Goal: Book appointment/travel/reservation

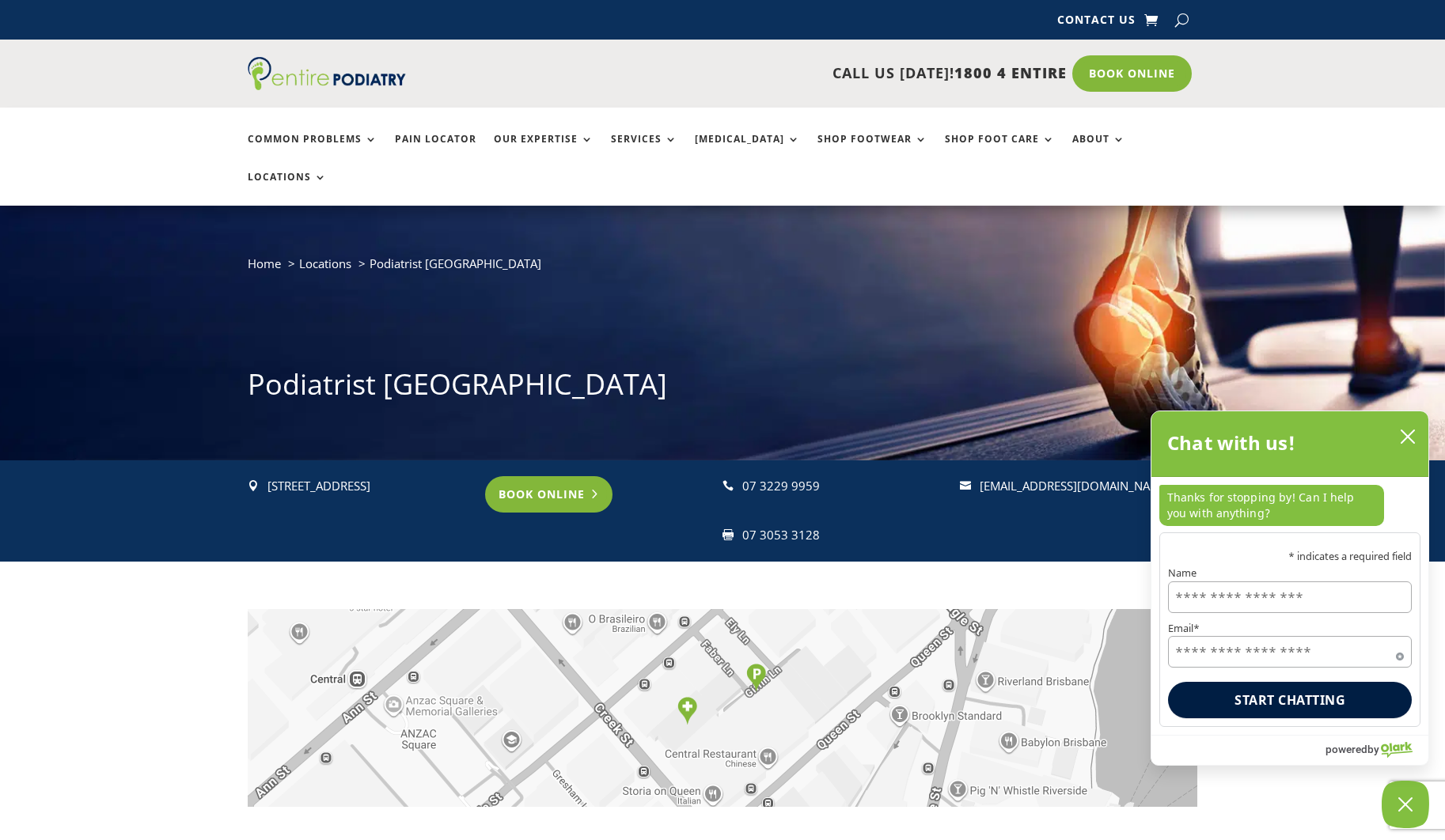
click at [560, 476] on link "Book Online" at bounding box center [548, 494] width 127 height 36
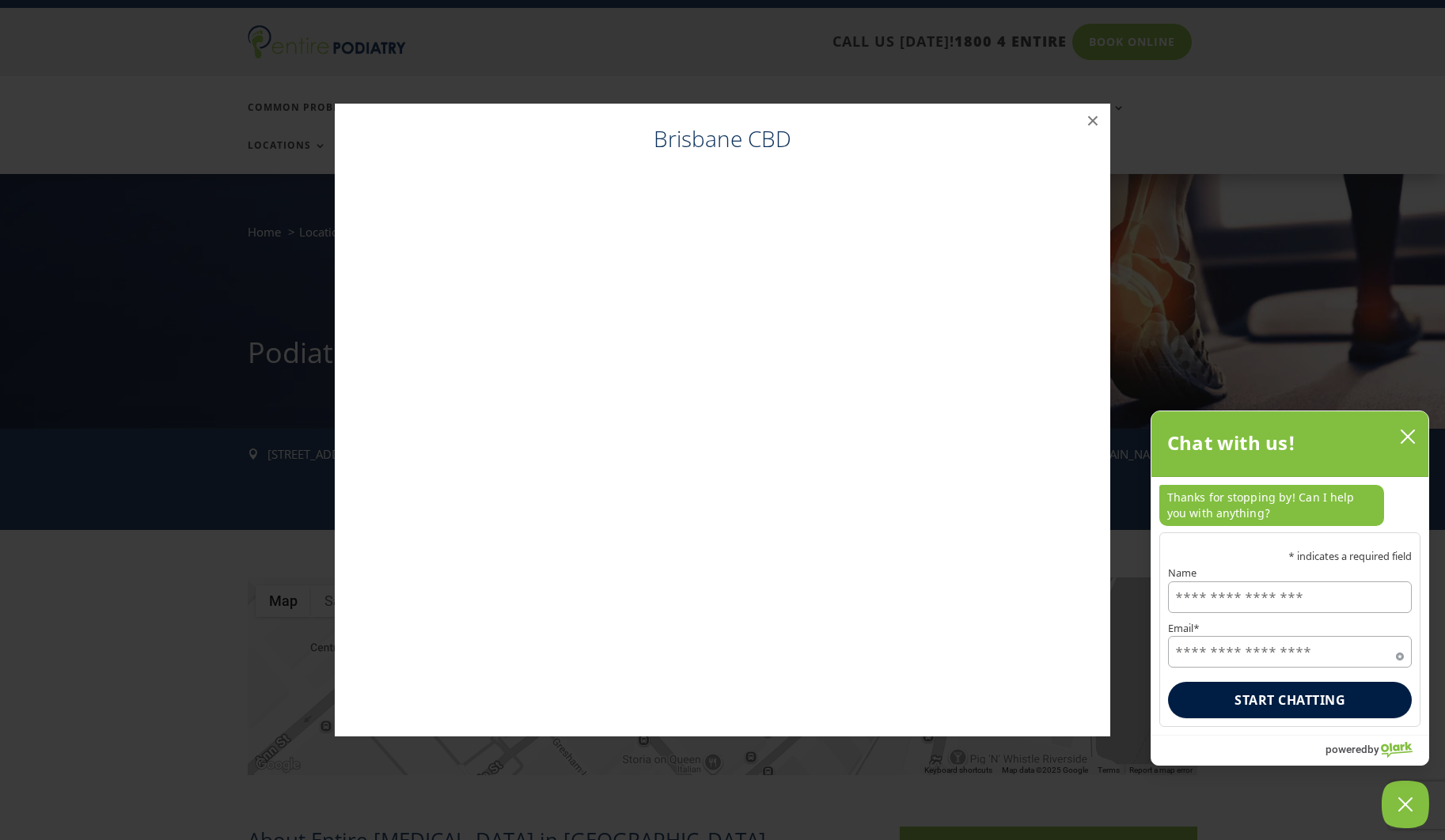
scroll to position [36, 0]
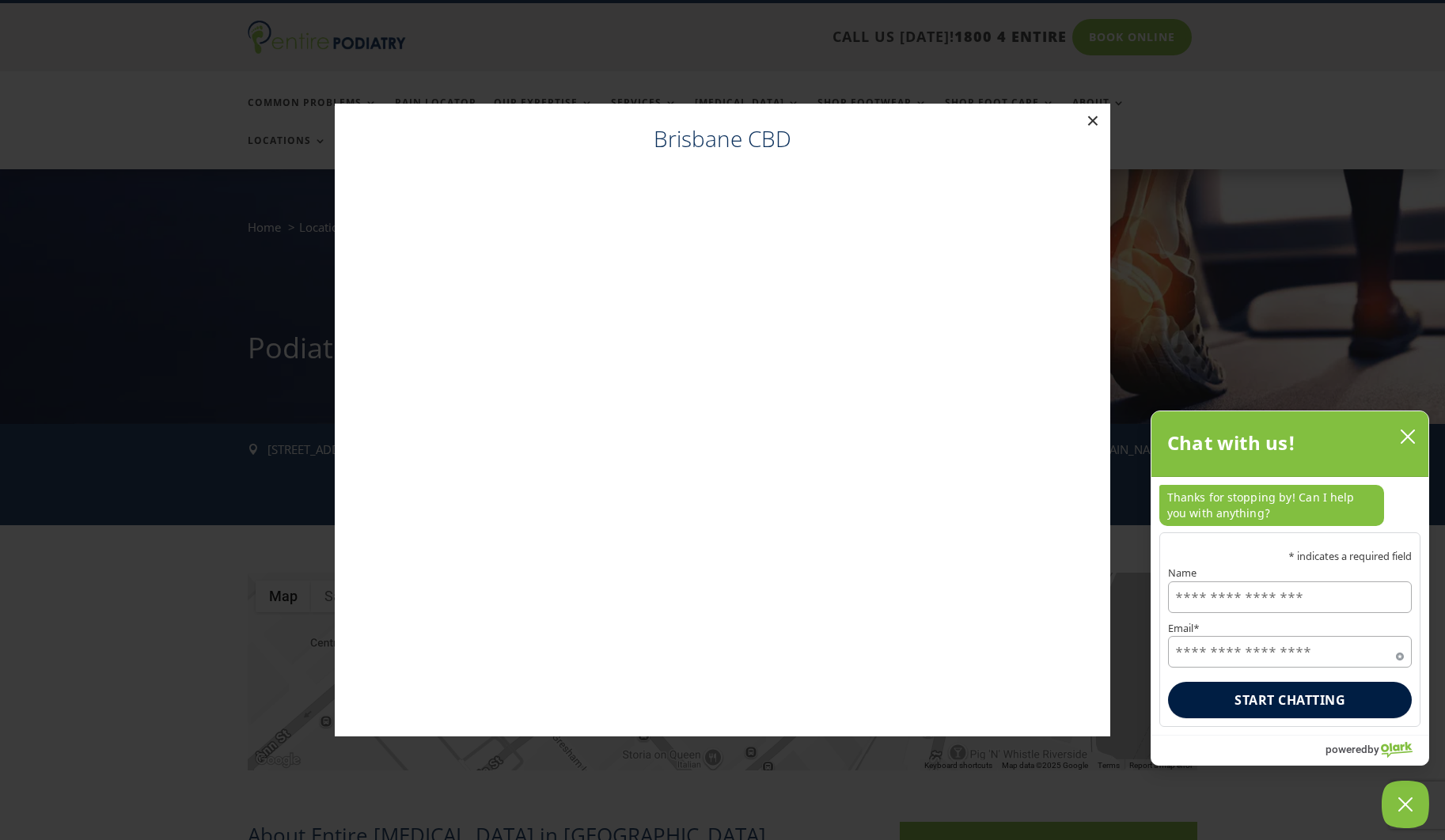
click at [1090, 115] on button "×" at bounding box center [1093, 122] width 35 height 35
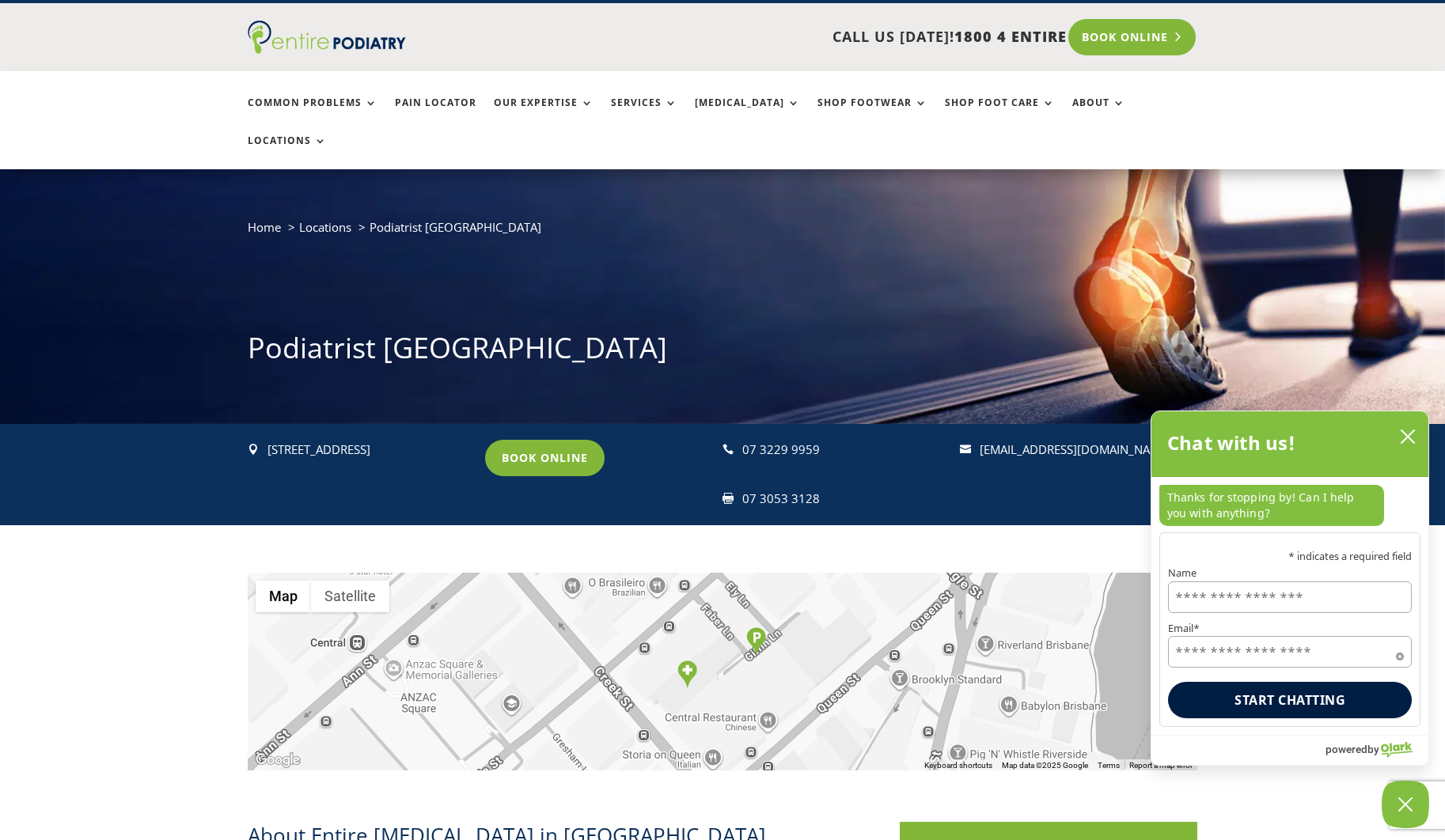
click at [1109, 38] on link "Book Online" at bounding box center [1131, 37] width 127 height 36
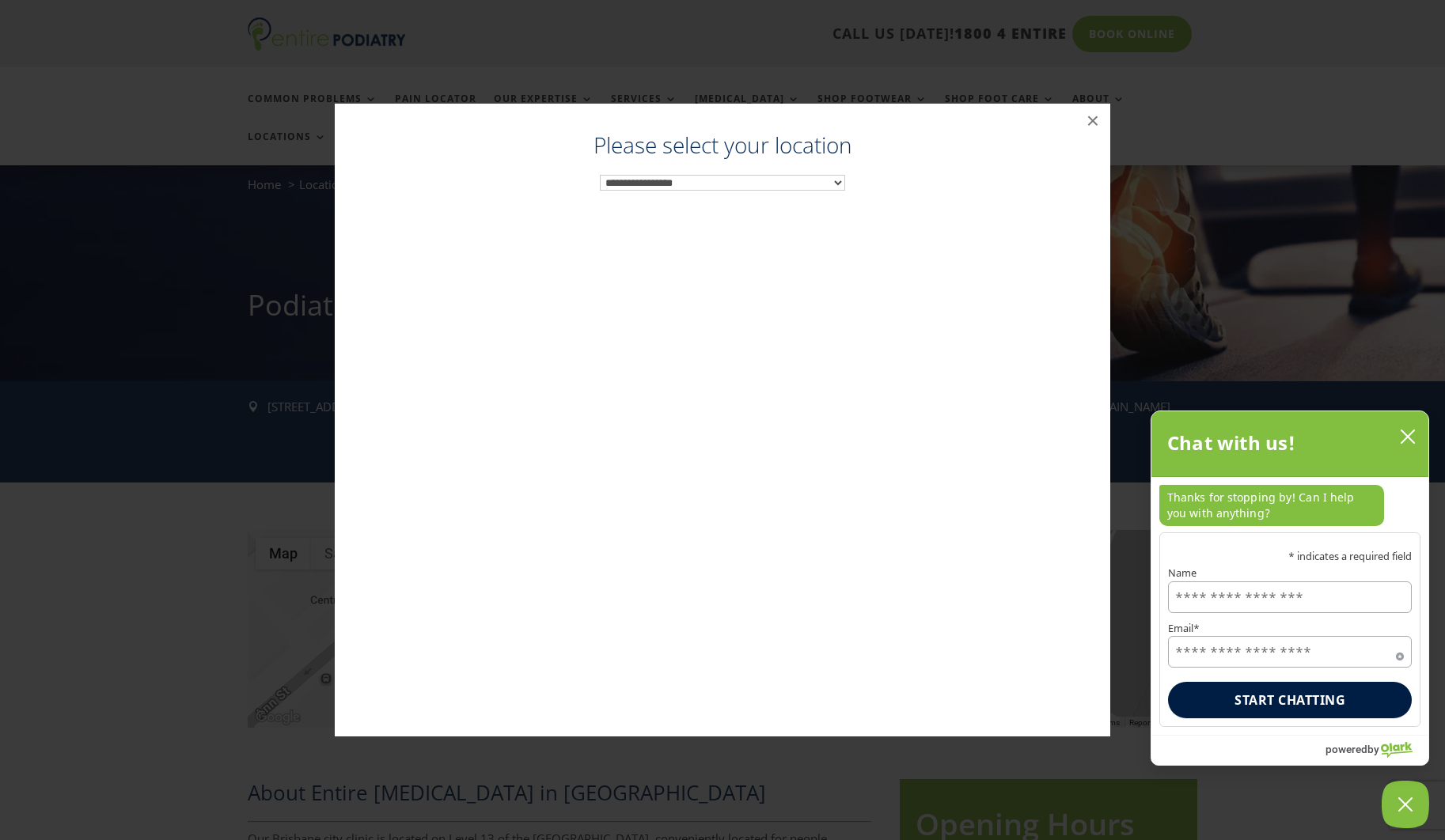
scroll to position [80, 0]
click at [1091, 119] on button "×" at bounding box center [1093, 122] width 35 height 35
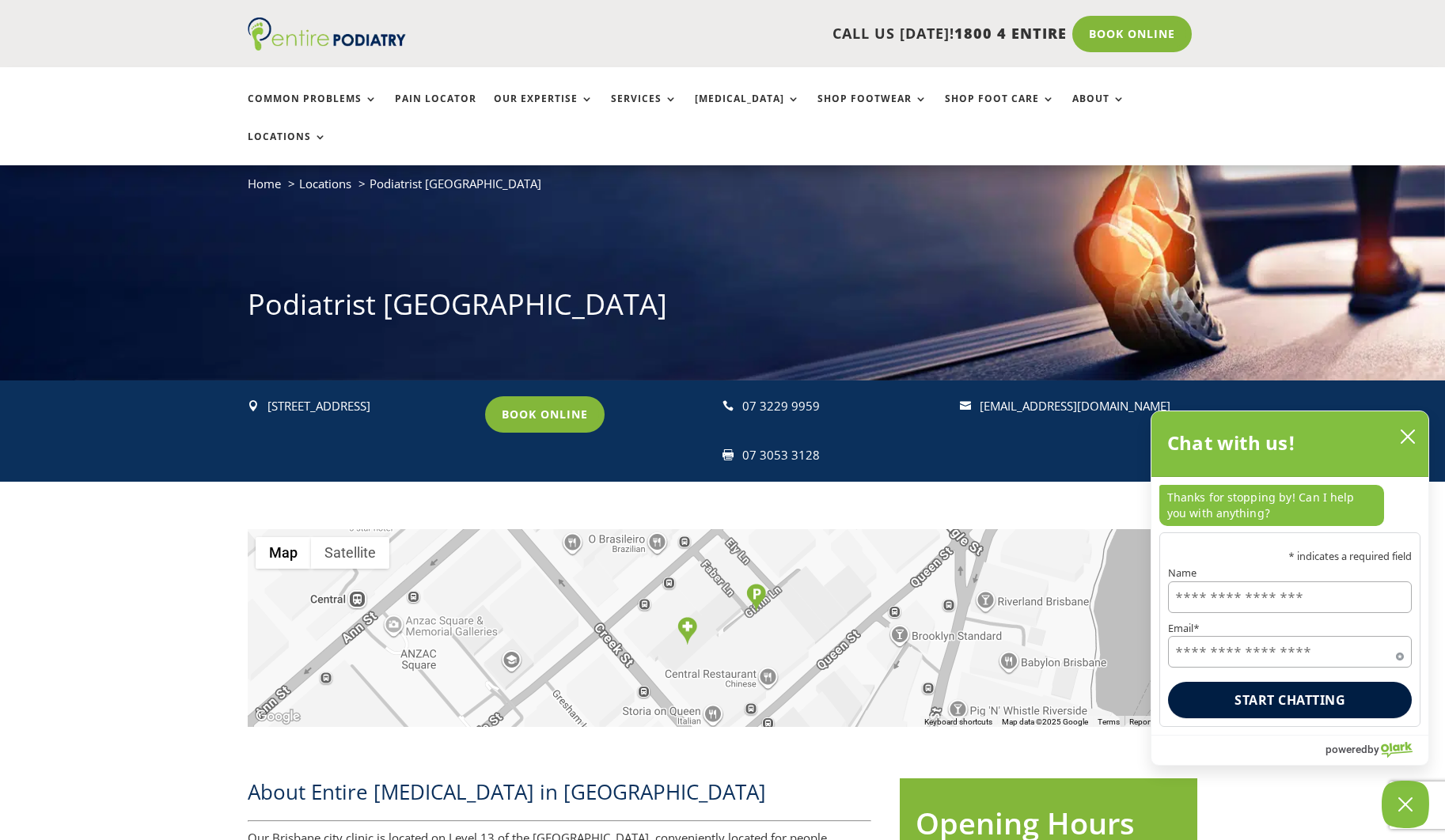
click at [177, 319] on div "Home Locations Podiatrist Brisbane City Podiatrist Brisbane City" at bounding box center [722, 252] width 1445 height 254
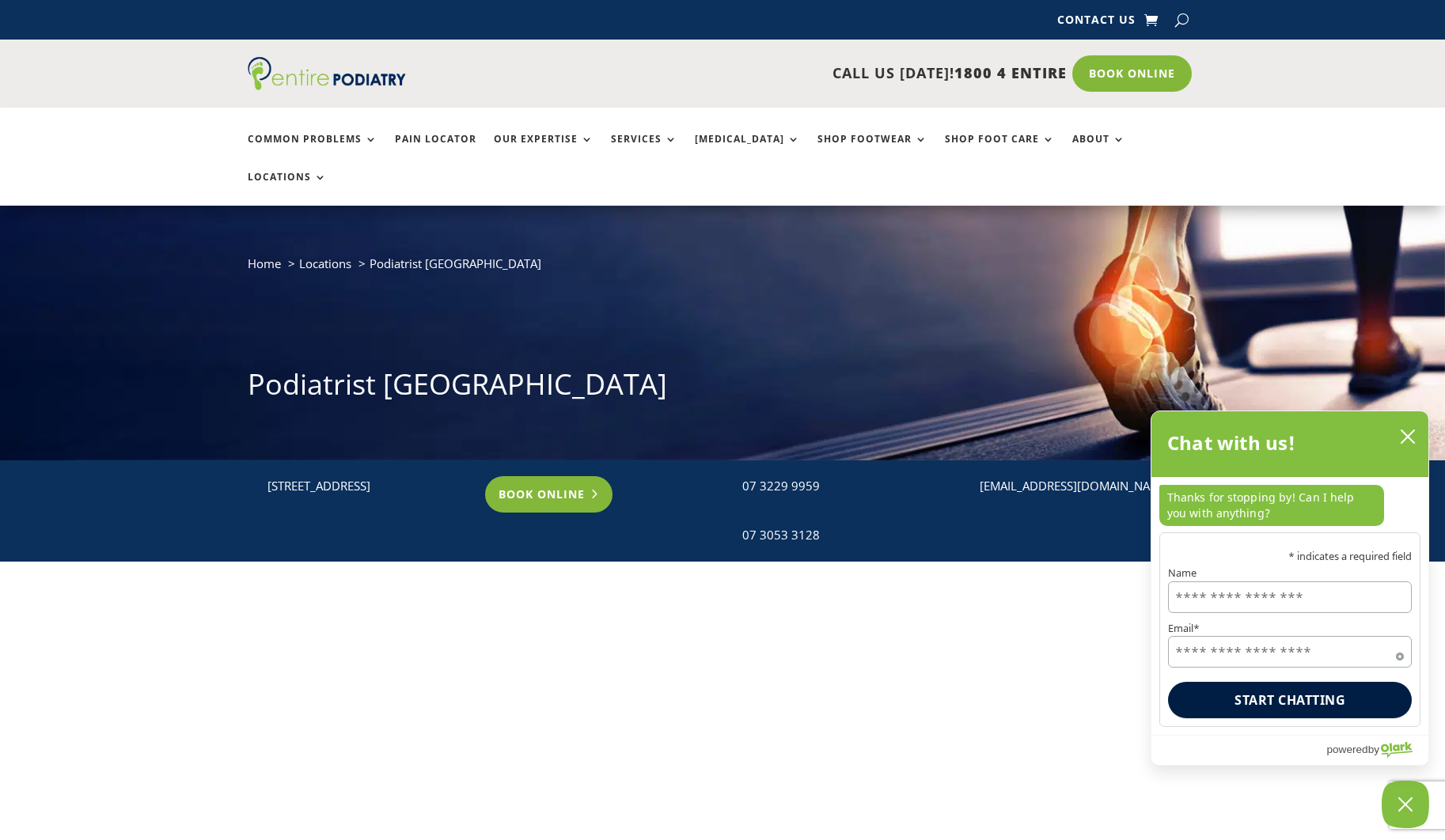
click at [546, 476] on link "Book Online" at bounding box center [548, 494] width 127 height 36
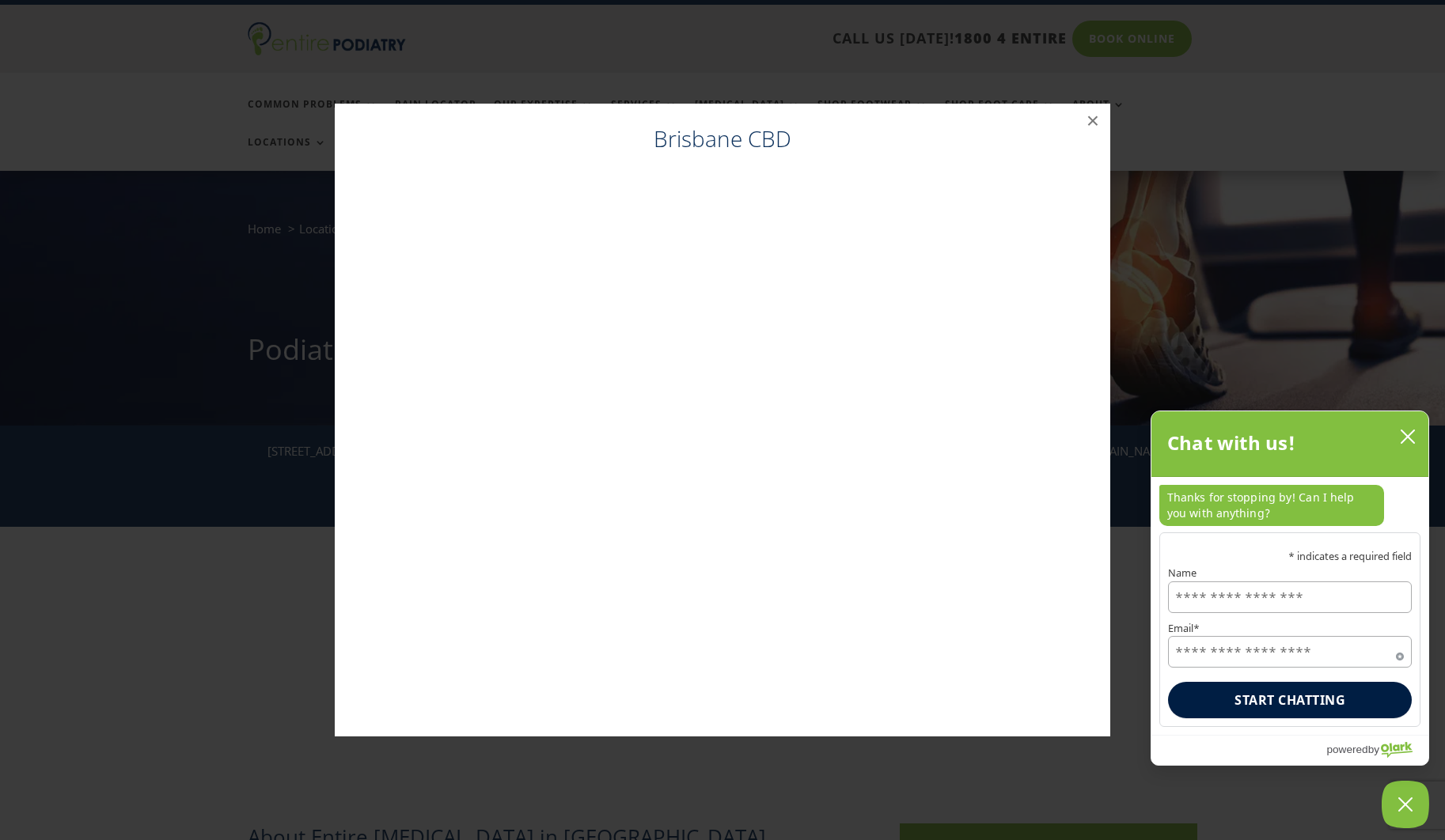
scroll to position [36, 0]
click at [278, 150] on div "Brisbane CBD ×" at bounding box center [722, 420] width 1432 height 665
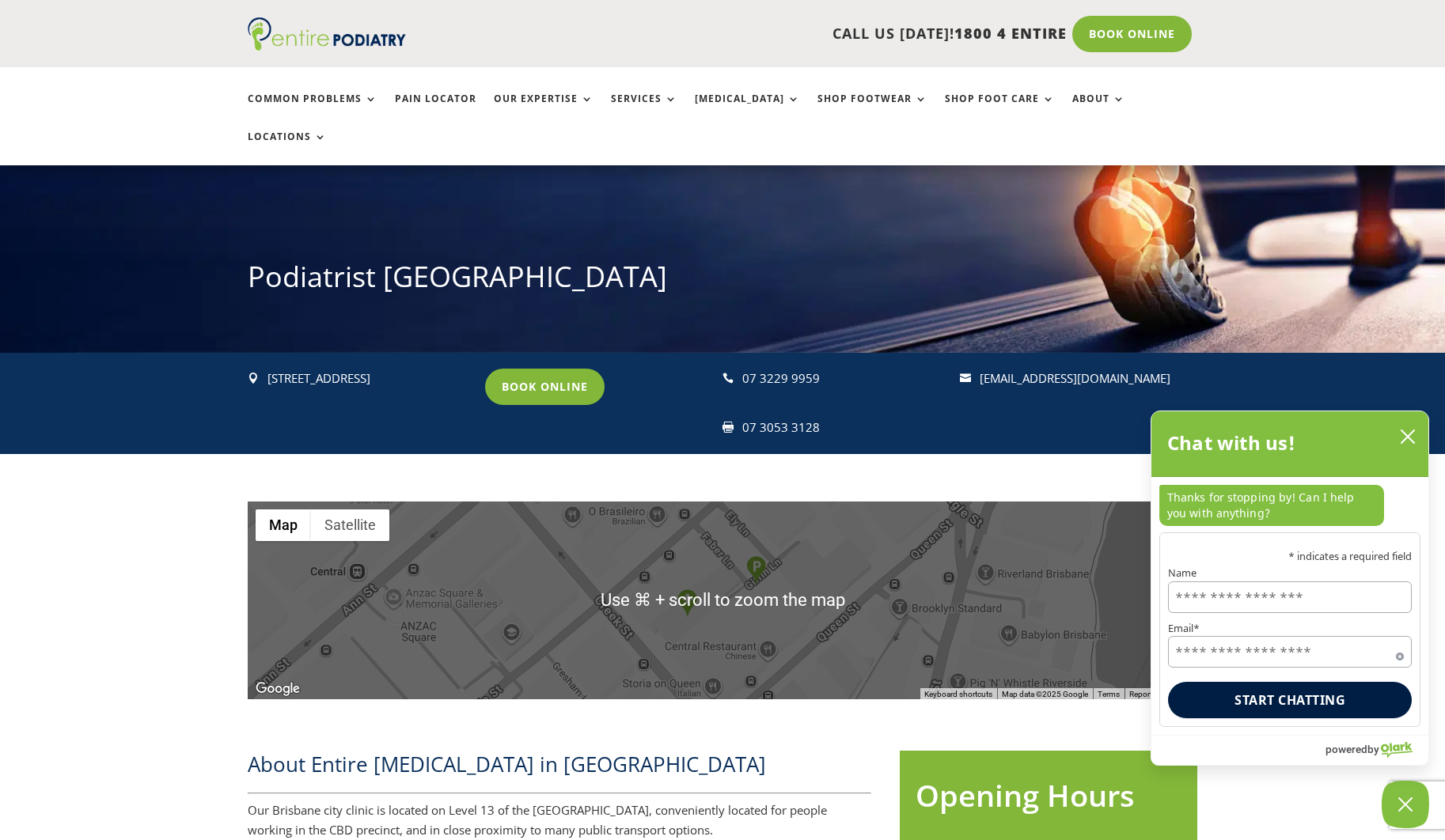
scroll to position [107, 0]
click at [534, 369] on link "Book Online" at bounding box center [548, 386] width 127 height 36
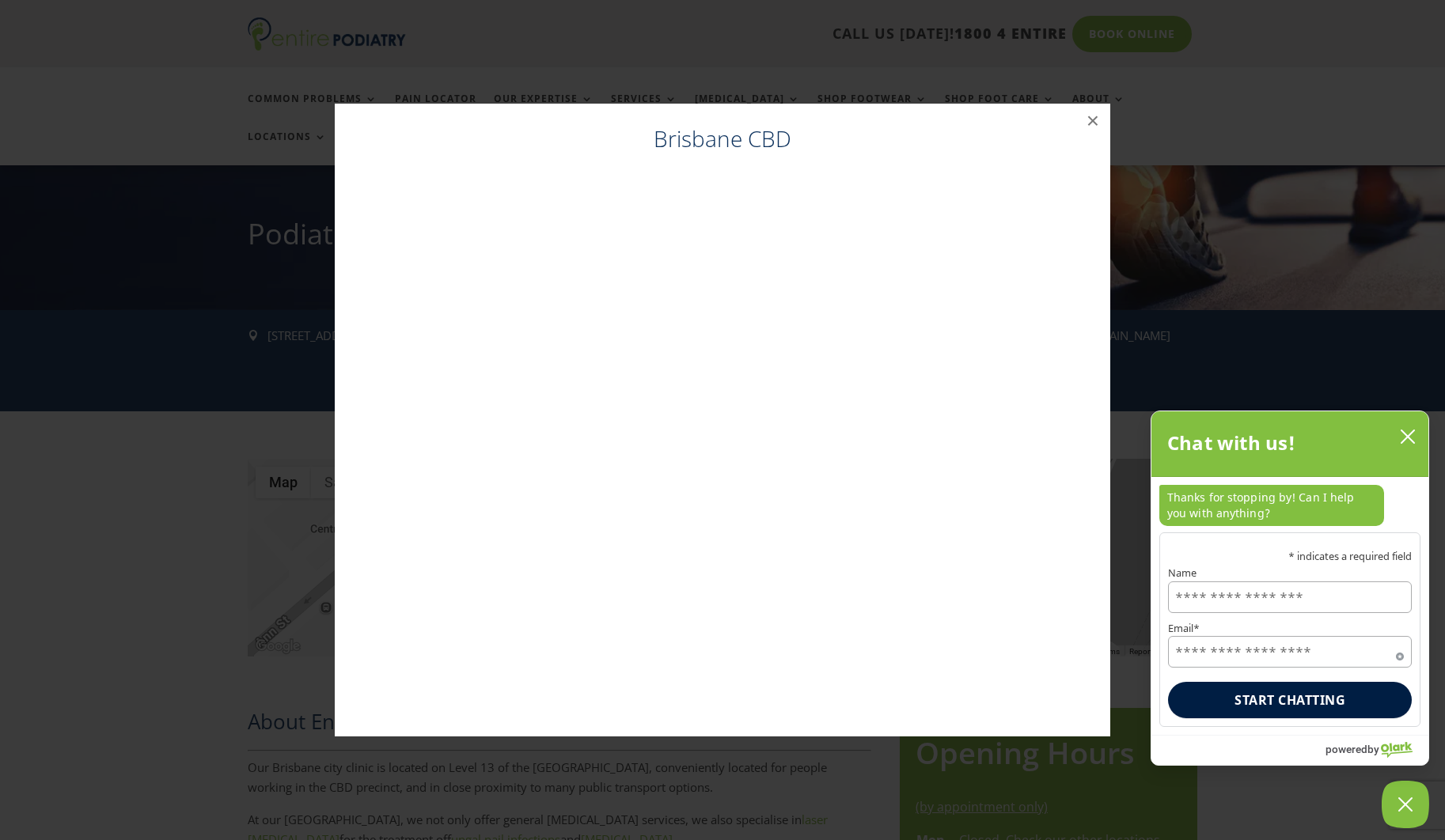
scroll to position [151, 0]
type input "**********"
type input "****"
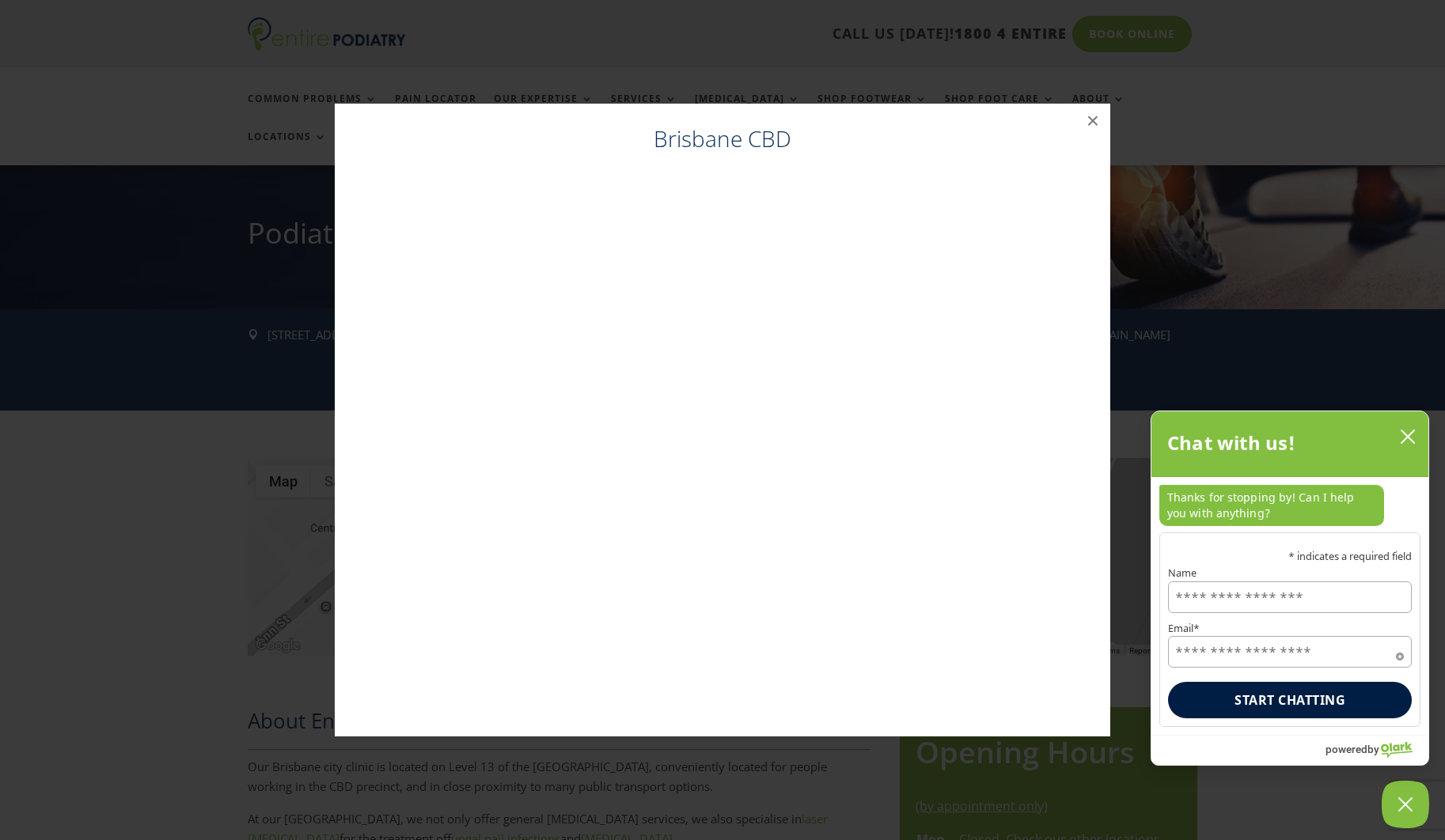
type input "******"
click at [1092, 114] on button "×" at bounding box center [1093, 122] width 35 height 35
